Goal: Navigation & Orientation: Find specific page/section

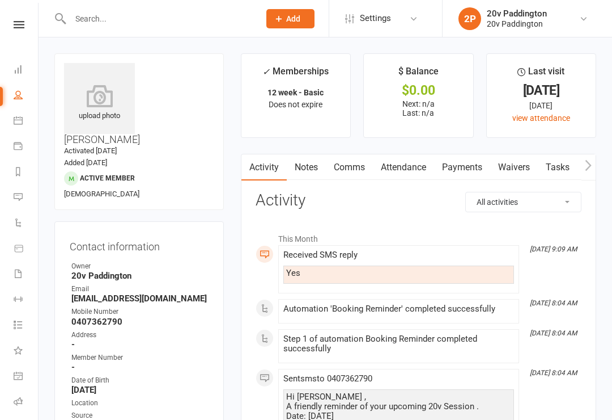
click at [14, 98] on link "People" at bounding box center [27, 96] width 26 height 26
select select "100"
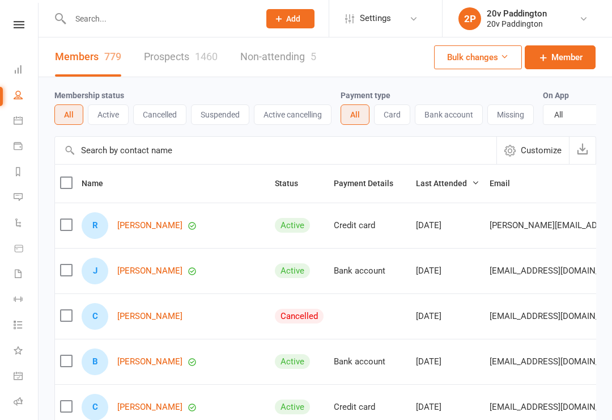
click at [4, 151] on li "Payments" at bounding box center [19, 147] width 38 height 26
click at [14, 124] on icon at bounding box center [18, 120] width 9 height 9
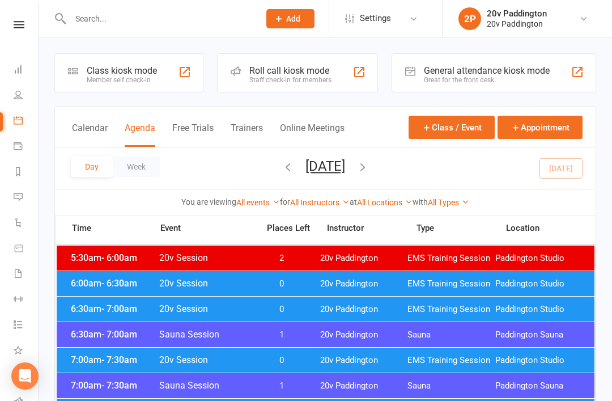
click at [369, 162] on icon "button" at bounding box center [363, 166] width 12 height 12
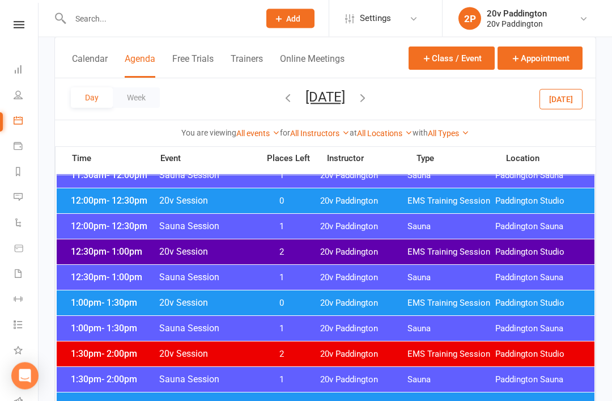
scroll to position [594, 0]
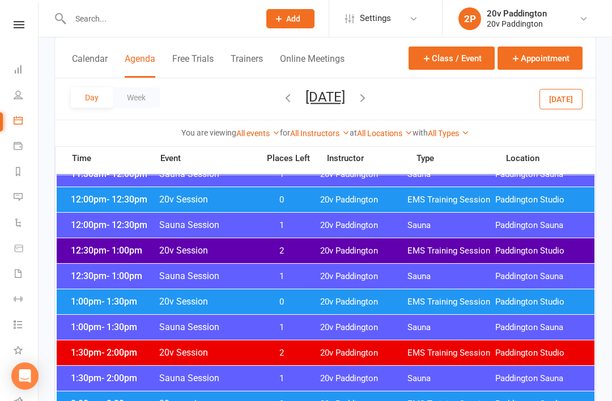
click at [419, 248] on span "EMS Training Session" at bounding box center [452, 251] width 88 height 11
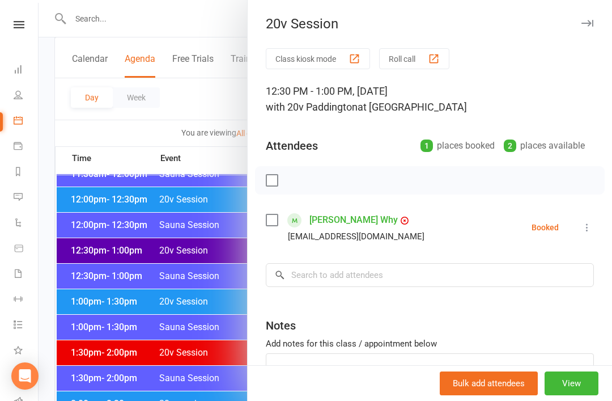
click at [138, 297] on div at bounding box center [326, 200] width 574 height 401
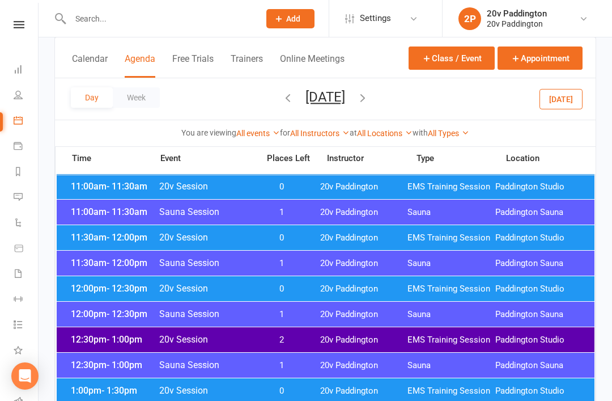
scroll to position [498, 0]
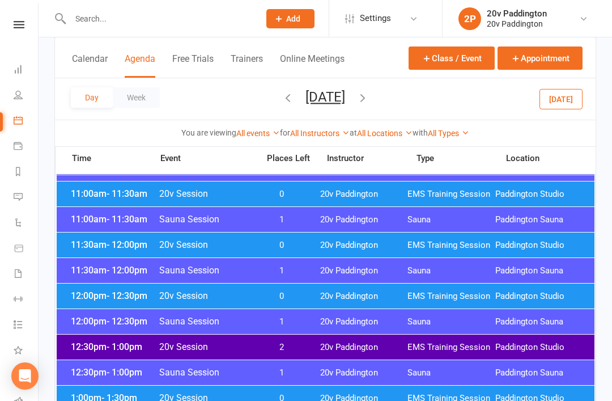
click at [236, 244] on span "20v Session" at bounding box center [206, 244] width 94 height 11
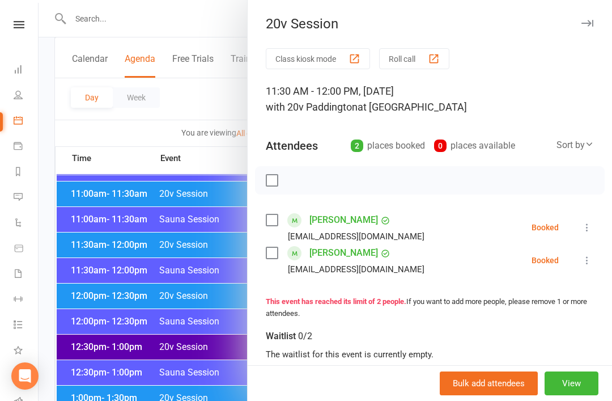
click at [157, 319] on div at bounding box center [326, 200] width 574 height 401
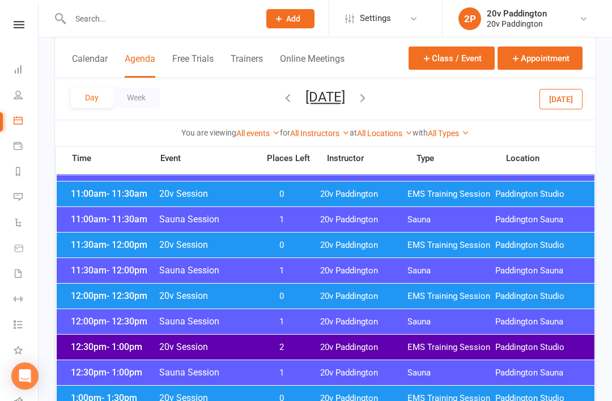
click at [197, 300] on span "20v Session" at bounding box center [206, 295] width 94 height 11
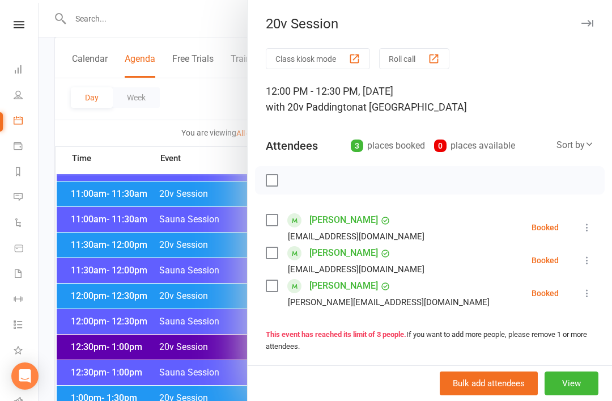
click at [176, 312] on div at bounding box center [326, 200] width 574 height 401
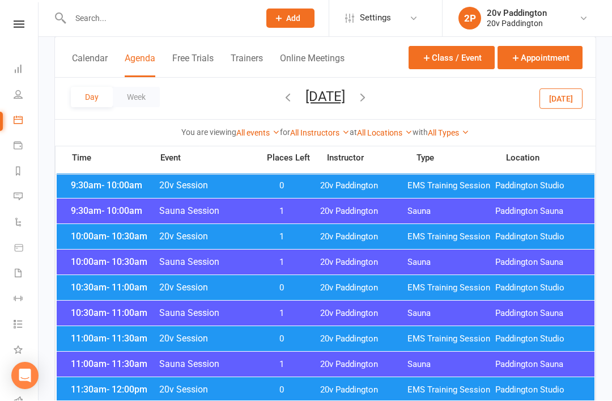
click at [274, 239] on span "1" at bounding box center [282, 237] width 60 height 11
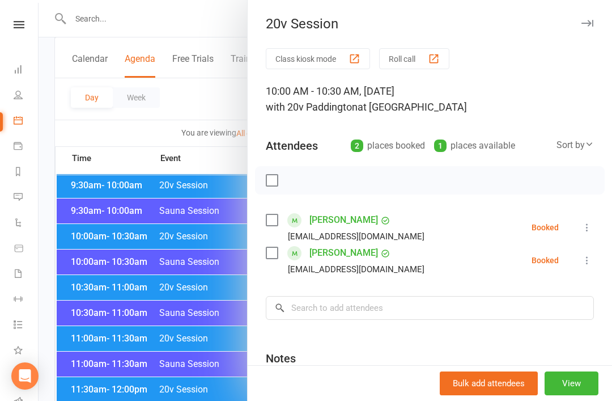
click at [175, 280] on div at bounding box center [326, 200] width 574 height 401
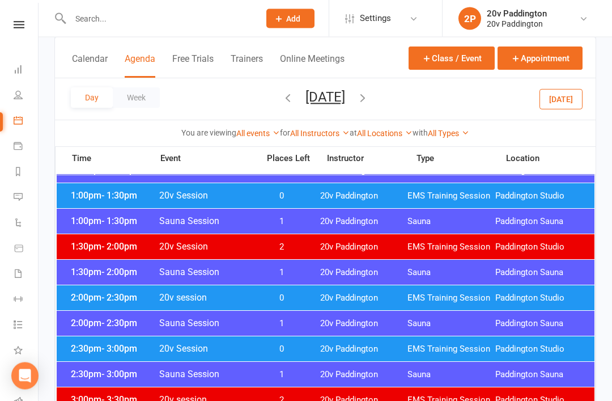
click at [311, 294] on span "0" at bounding box center [282, 298] width 60 height 11
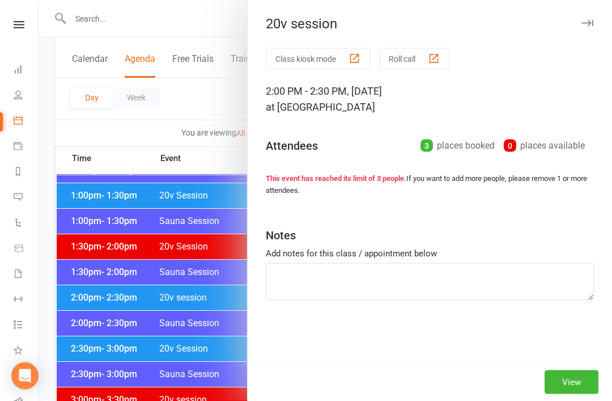
scroll to position [700, 0]
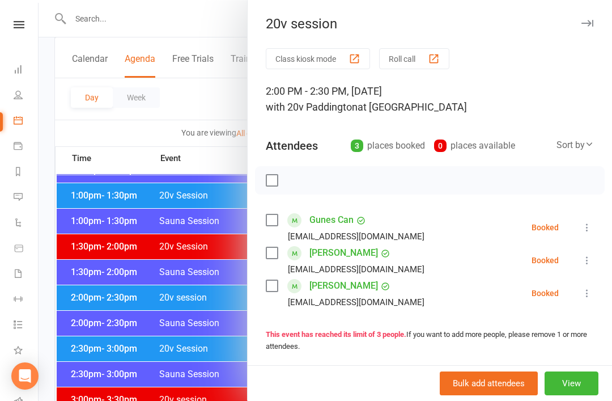
click at [176, 351] on div at bounding box center [326, 200] width 574 height 401
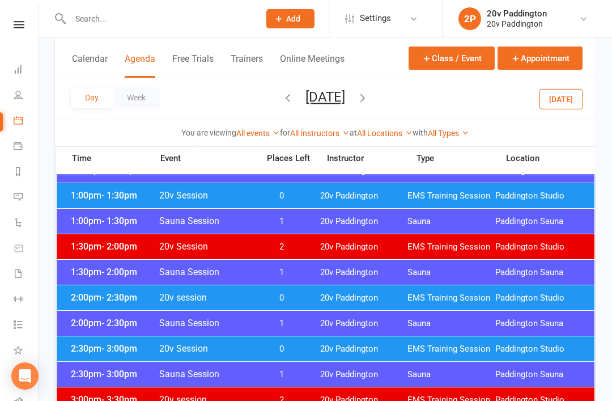
click at [244, 354] on div "2:30pm - 3:00pm 20v Session 0 20v Paddington EMS Training Session [GEOGRAPHIC_D…" at bounding box center [326, 348] width 538 height 25
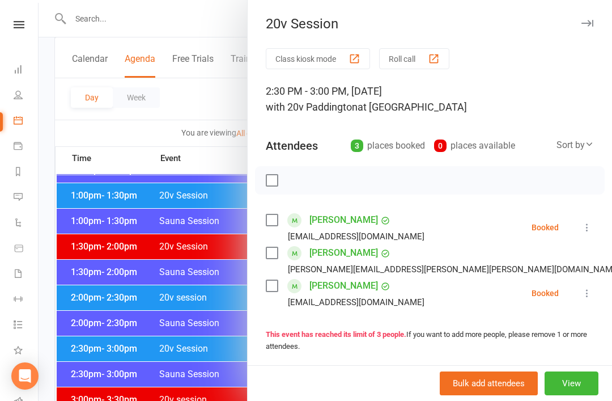
click at [200, 354] on div at bounding box center [326, 200] width 574 height 401
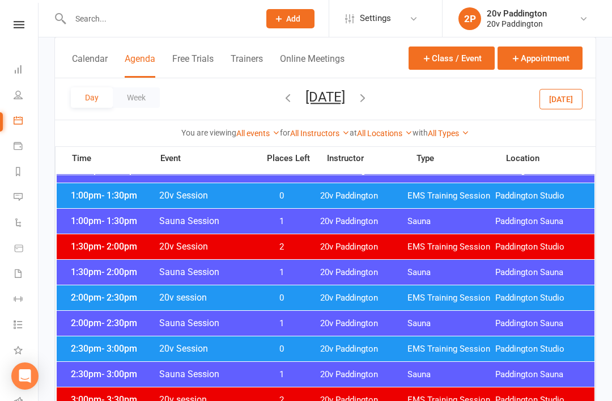
click at [301, 196] on span "0" at bounding box center [282, 196] width 60 height 11
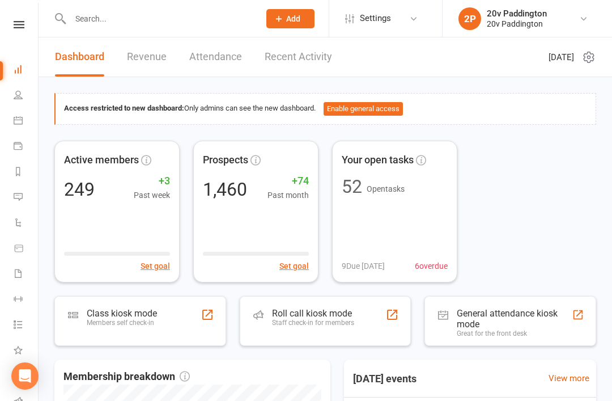
click at [28, 210] on link "Messages 5" at bounding box center [27, 198] width 26 height 26
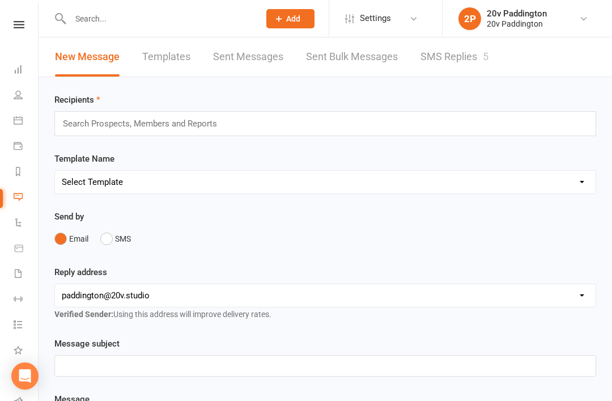
click at [463, 56] on link "SMS Replies 5" at bounding box center [455, 56] width 68 height 39
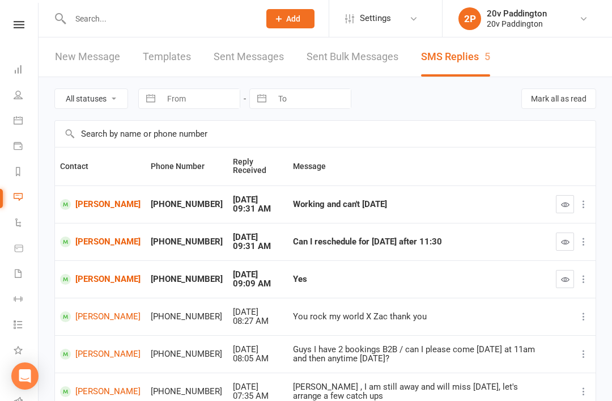
click at [557, 278] on button "button" at bounding box center [565, 279] width 18 height 18
click at [73, 247] on link "Victoria Wong" at bounding box center [100, 241] width 81 height 11
